Goal: Task Accomplishment & Management: Use online tool/utility

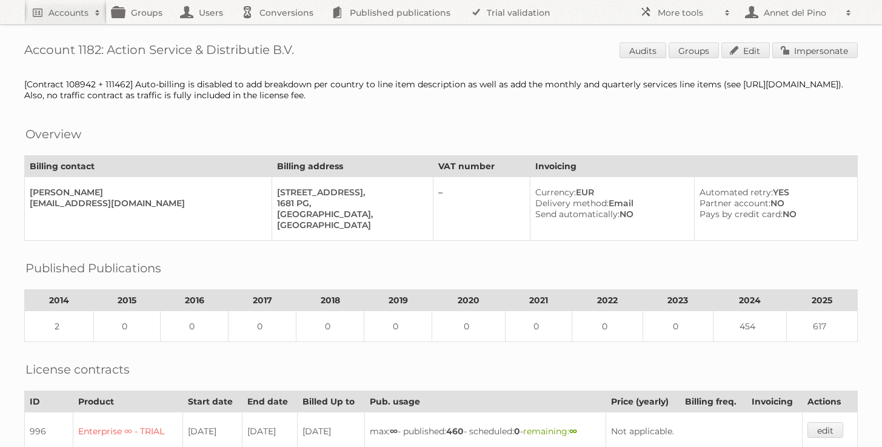
drag, startPoint x: 297, startPoint y: 49, endPoint x: 108, endPoint y: 52, distance: 188.6
click at [108, 52] on h1 "Account 1182: Action Service & Distributie B.V. Audits Groups Edit Impersonate" at bounding box center [441, 51] width 834 height 18
copy h1 "Action Service & Distributie B.V."
click at [813, 47] on link "Impersonate" at bounding box center [816, 50] width 86 height 16
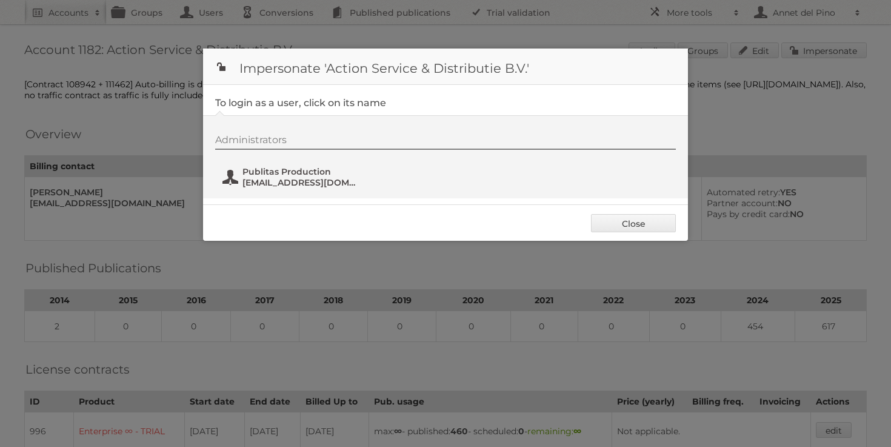
click at [262, 183] on span "fs+action@publitas.com" at bounding box center [302, 182] width 118 height 11
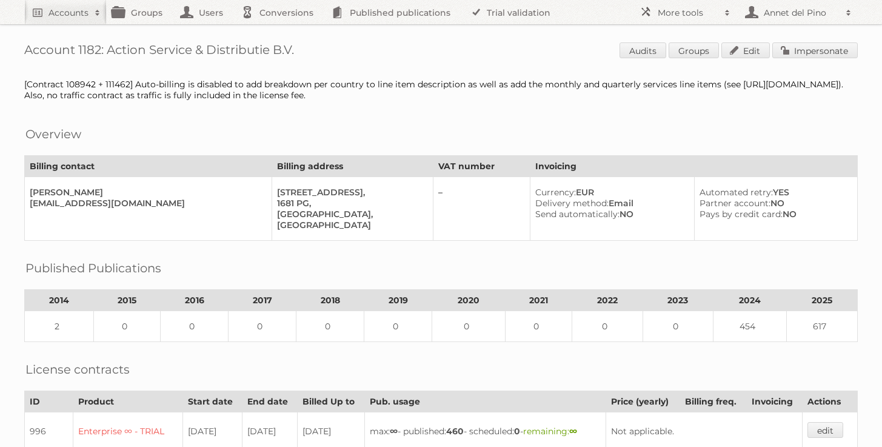
click at [112, 49] on h1 "Account 1182: Action Service & Distributie B.V. Audits Groups Edit Impersonate" at bounding box center [441, 51] width 834 height 18
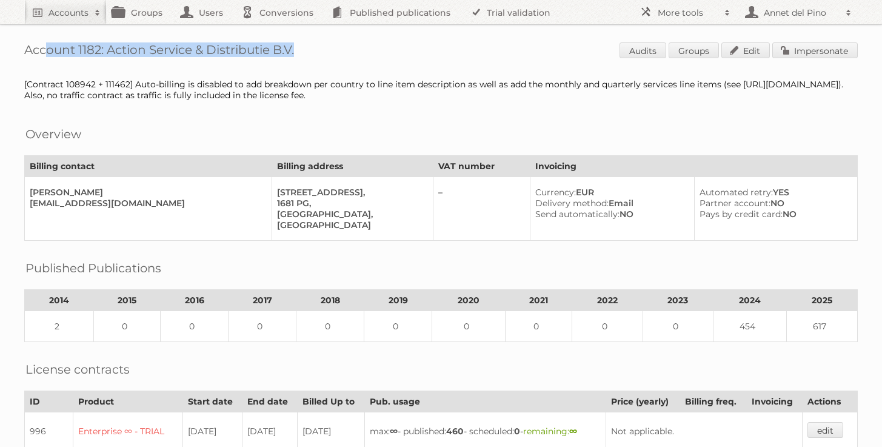
click at [112, 49] on h1 "Account 1182: Action Service & Distributie B.V. Audits Groups Edit Impersonate" at bounding box center [441, 51] width 834 height 18
copy h1 "Account 1182: Action Service & Distributie B.V."
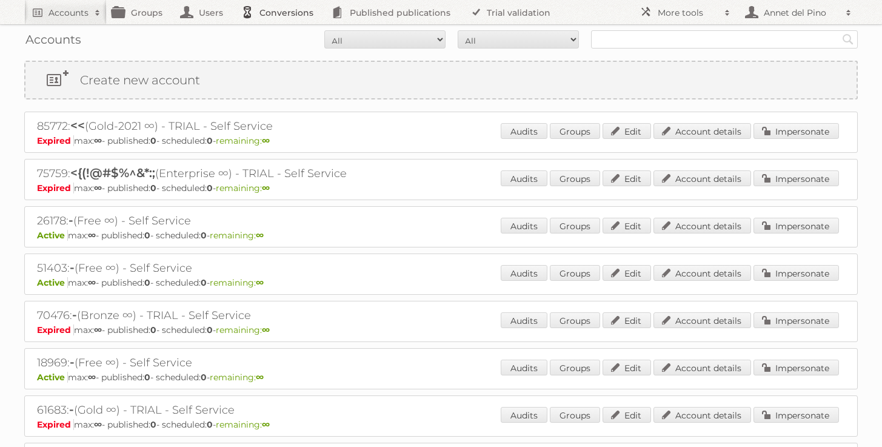
click at [260, 13] on link "Conversions" at bounding box center [280, 12] width 90 height 24
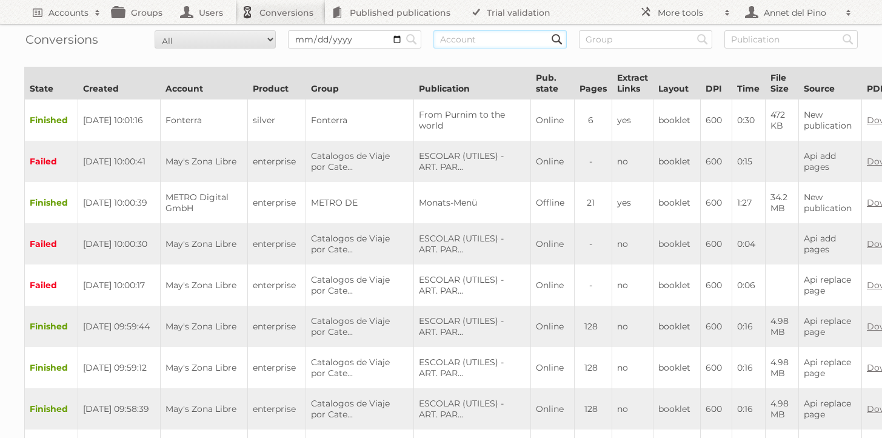
click at [505, 45] on input "text" at bounding box center [500, 39] width 133 height 18
paste input "Action Service & Distributie B.V."
type input "Action Service & Distributie B.V."
click at [403, 30] on input "Search" at bounding box center [412, 39] width 18 height 18
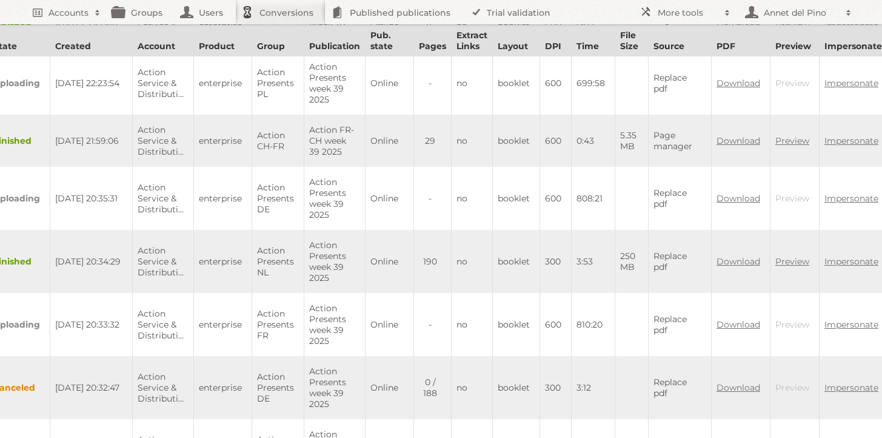
scroll to position [278, 0]
